Goal: Task Accomplishment & Management: Manage account settings

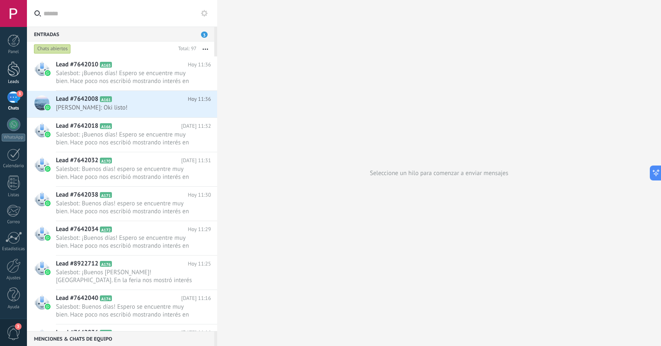
click at [18, 69] on div at bounding box center [13, 68] width 12 height 15
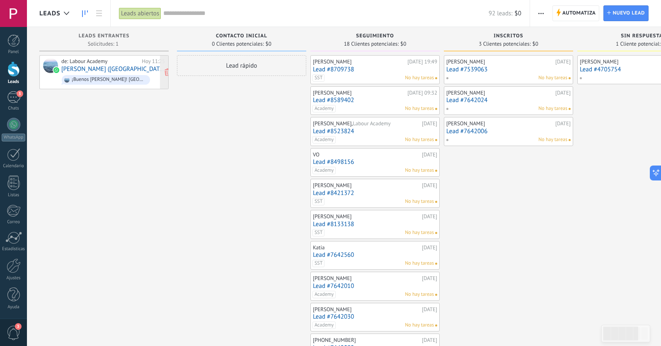
click at [121, 66] on link "[PERSON_NAME] ([GEOGRAPHIC_DATA])" at bounding box center [113, 68] width 104 height 7
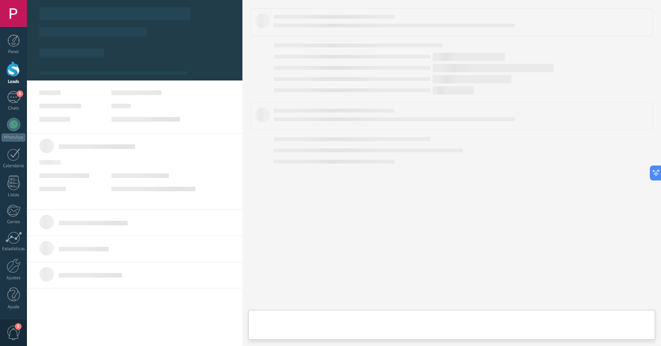
type textarea "**********"
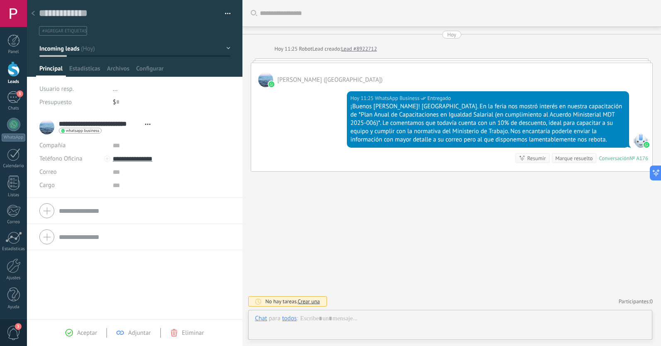
scroll to position [12, 0]
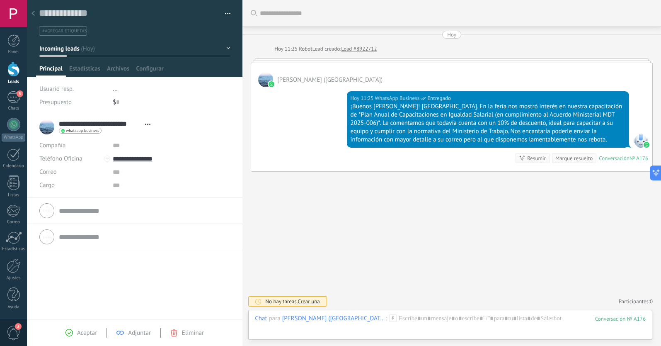
click at [33, 14] on icon at bounding box center [33, 13] width 3 height 5
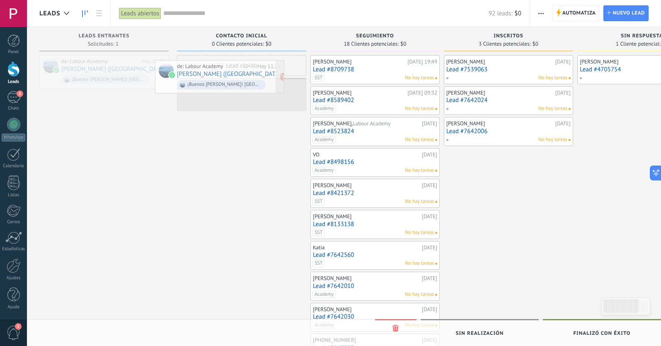
drag, startPoint x: 114, startPoint y: 63, endPoint x: 241, endPoint y: 73, distance: 126.8
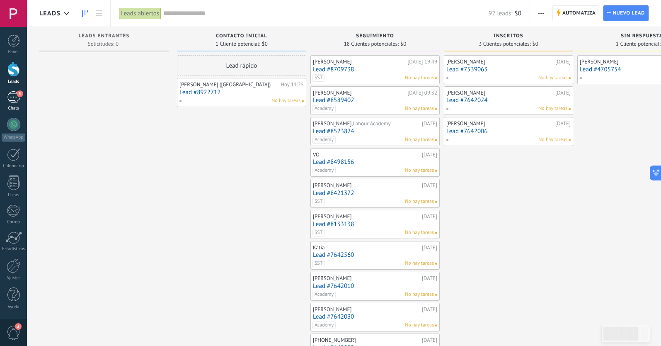
click at [17, 97] on div "3" at bounding box center [13, 97] width 13 height 12
